Goal: Task Accomplishment & Management: Use online tool/utility

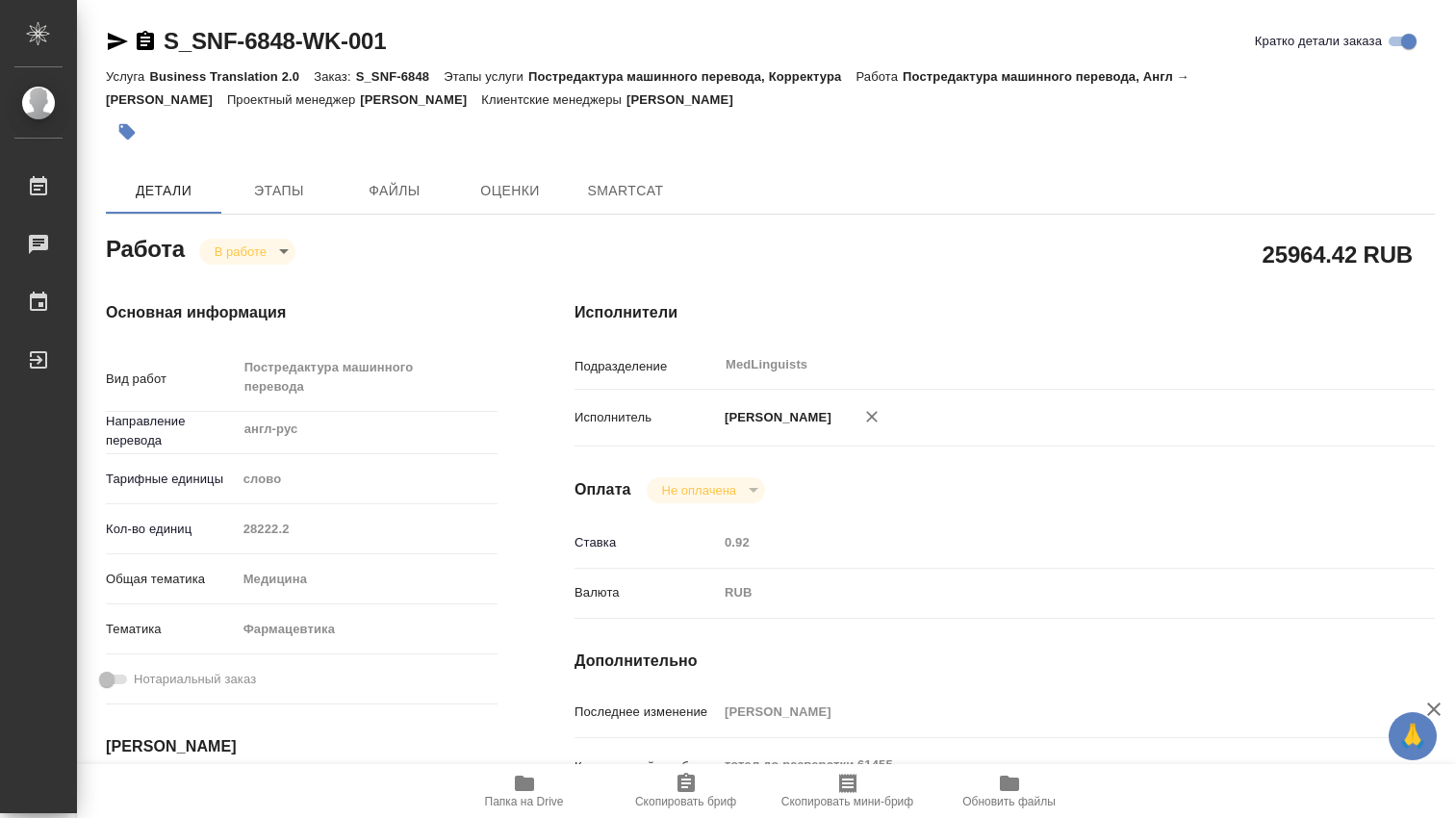
type textarea "x"
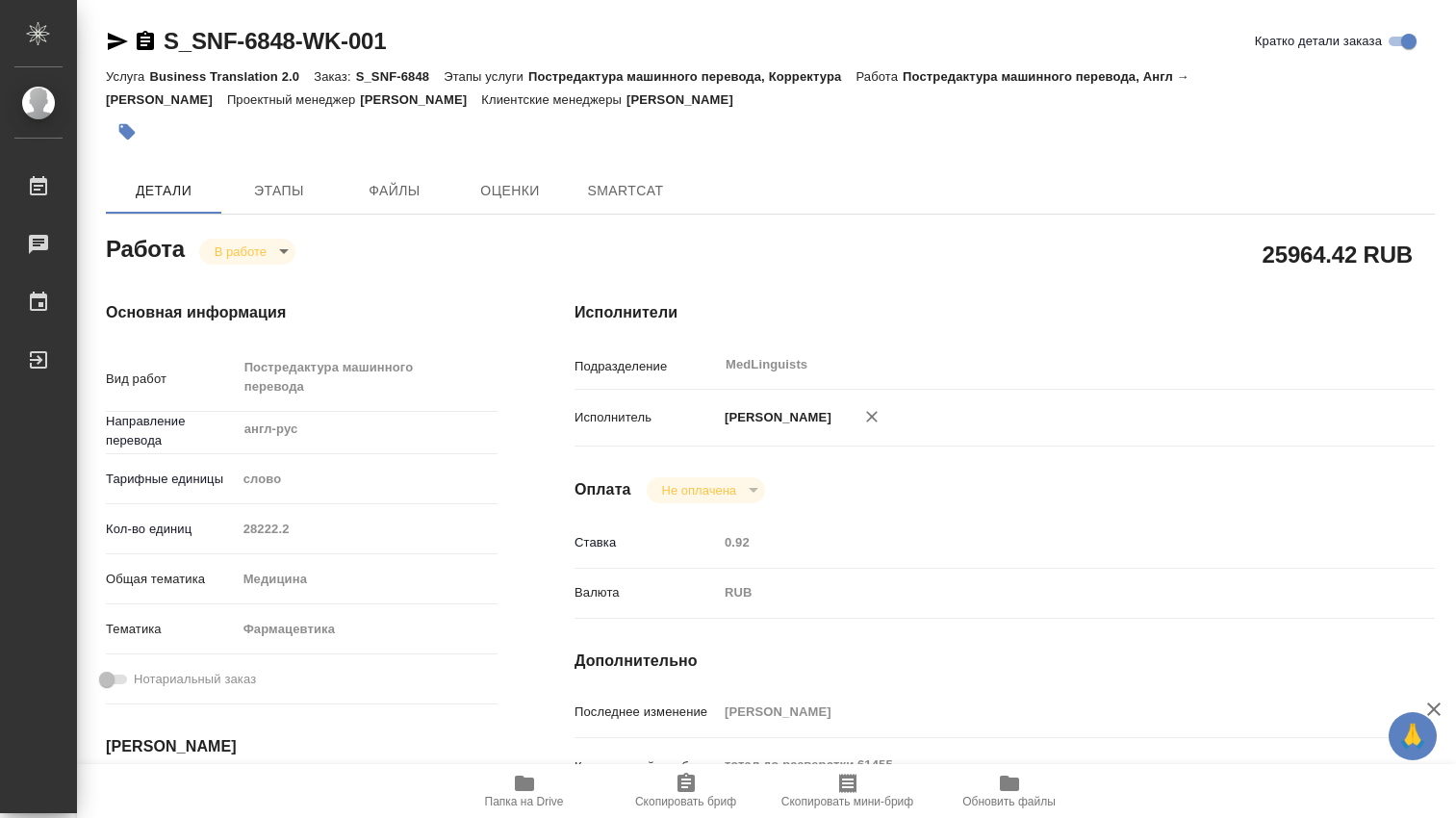
type textarea "x"
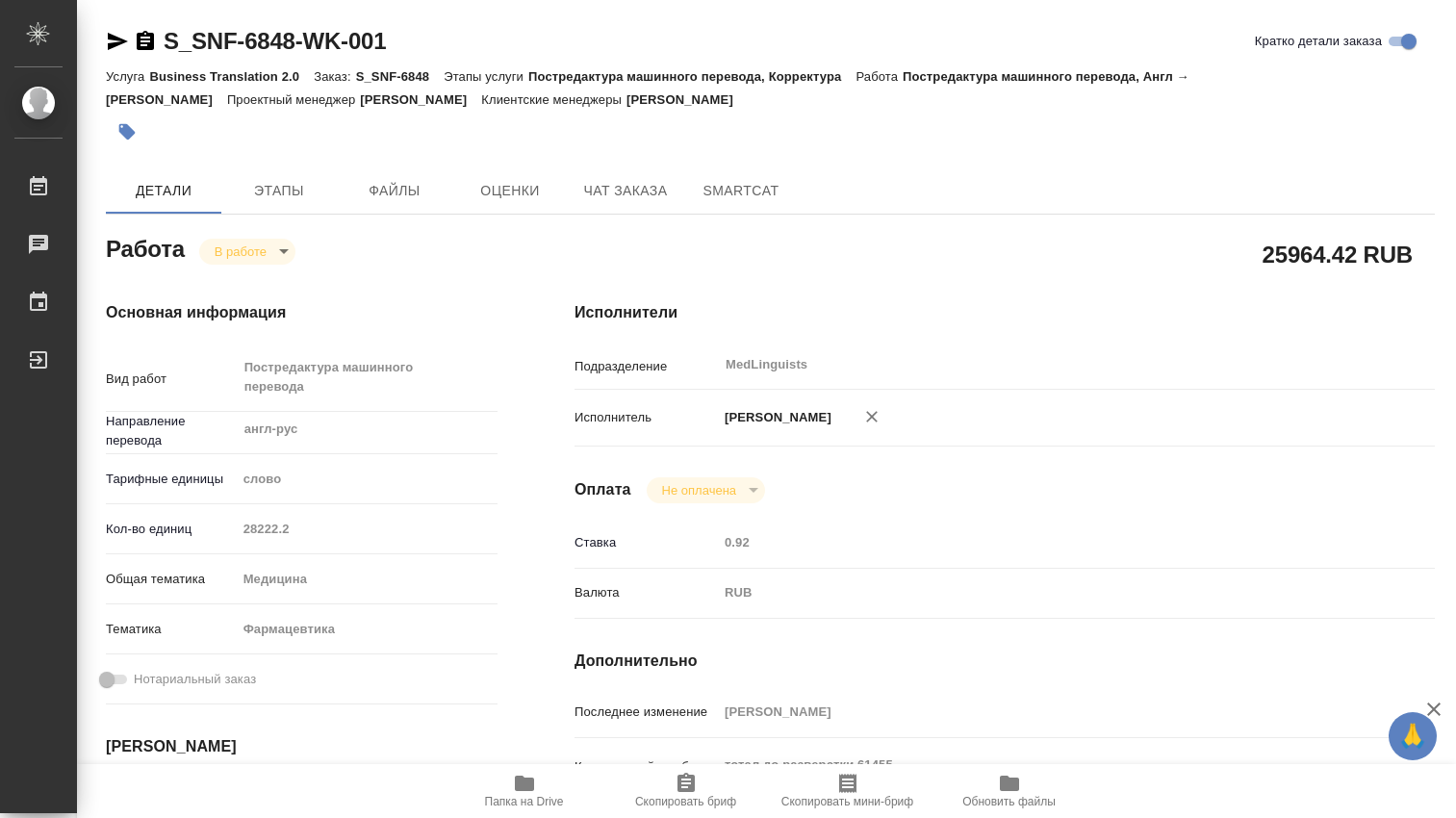
type textarea "x"
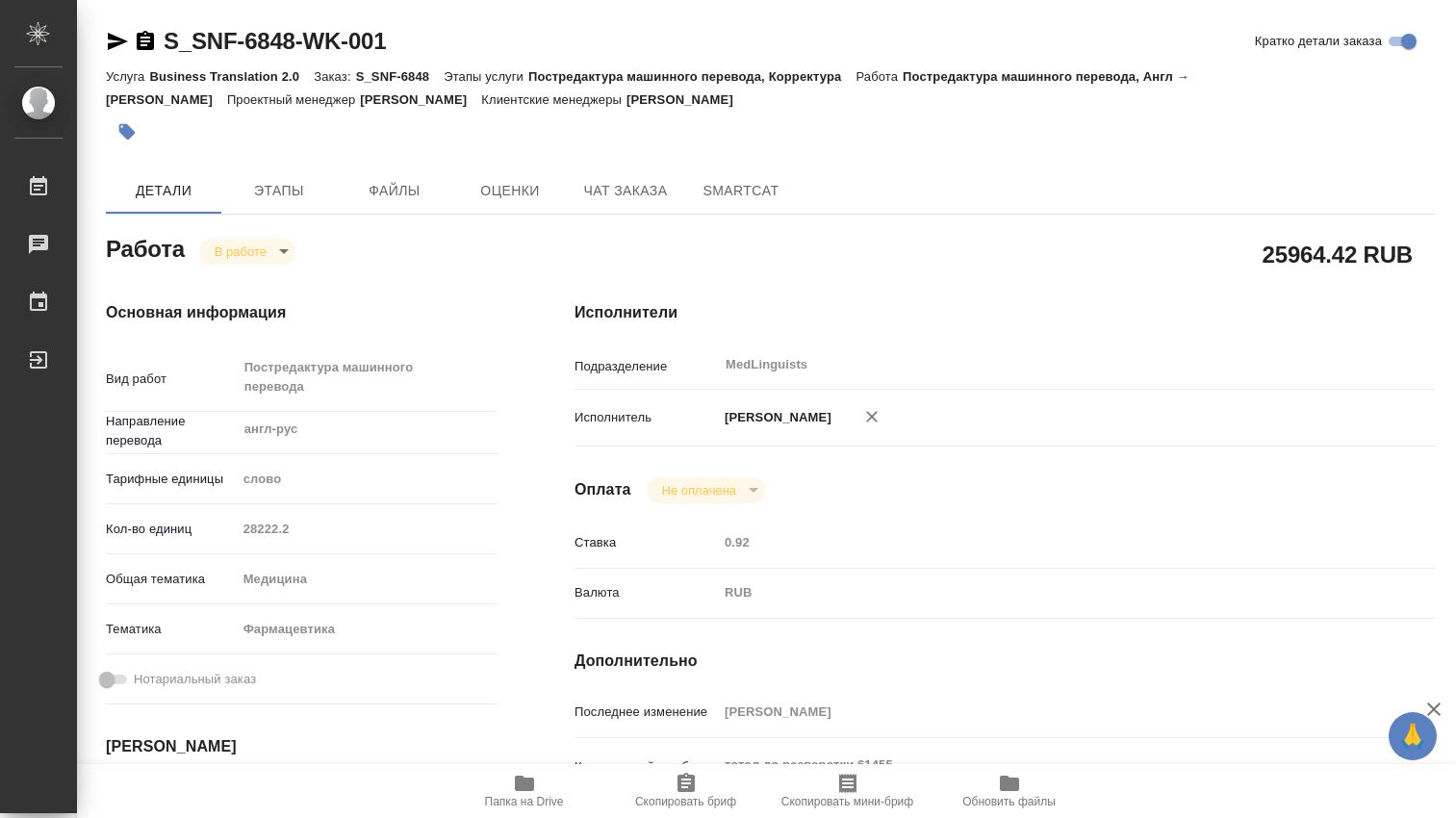
click at [529, 789] on icon "button" at bounding box center [525, 784] width 20 height 16
type textarea "x"
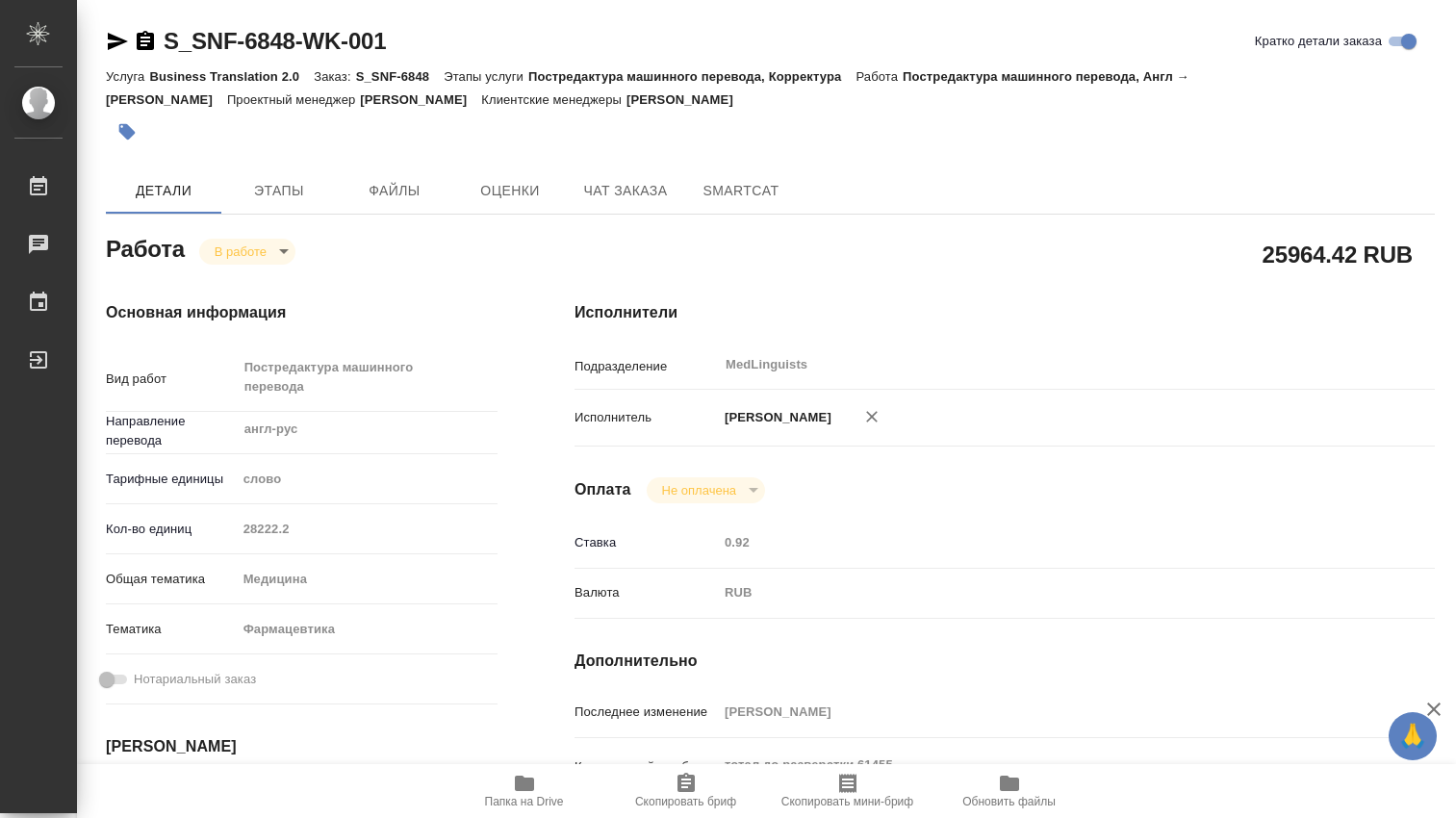
type textarea "x"
